Goal: Information Seeking & Learning: Learn about a topic

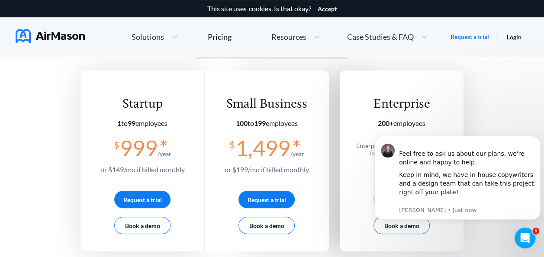
click at [537, 137] on icon "Dismiss notification" at bounding box center [537, 138] width 5 height 5
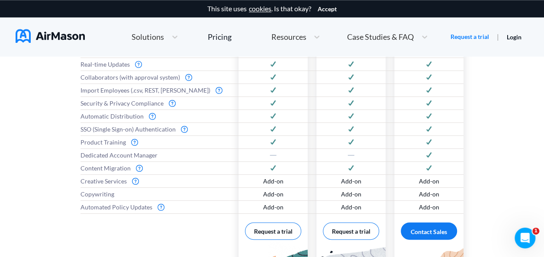
scroll to position [519, 0]
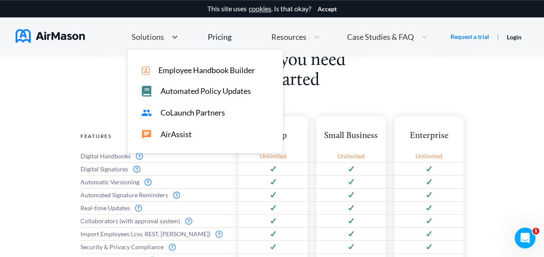
click at [150, 35] on span "Solutions" at bounding box center [147, 37] width 32 height 8
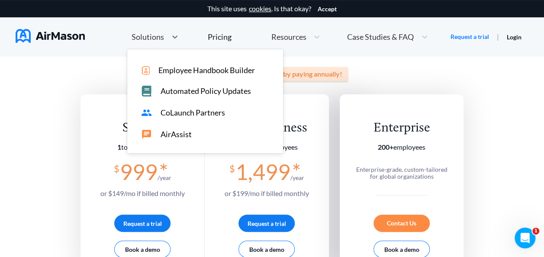
click at [203, 69] on span "Employee Handbook Builder" at bounding box center [206, 70] width 96 height 9
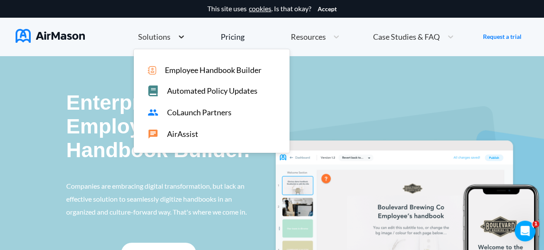
click at [184, 37] on icon at bounding box center [181, 36] width 9 height 9
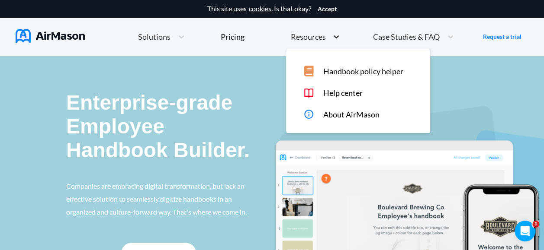
click at [328, 39] on div at bounding box center [336, 36] width 16 height 9
click at [433, 39] on span "Case Studies & FAQ" at bounding box center [406, 37] width 67 height 8
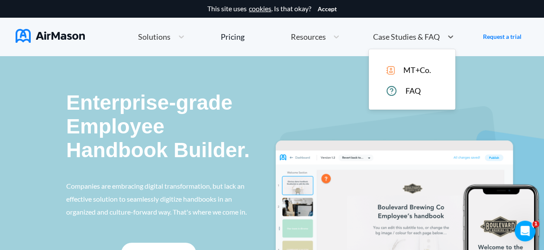
click at [408, 90] on span "FAQ" at bounding box center [412, 90] width 15 height 9
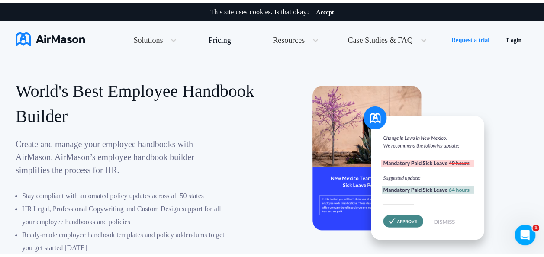
scroll to position [4046, 0]
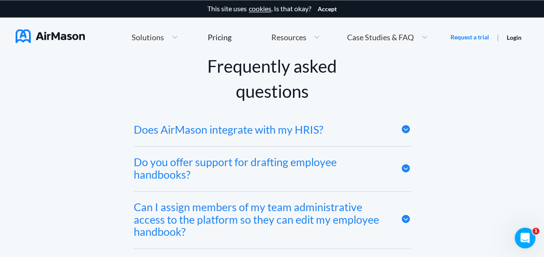
click at [409, 131] on icon at bounding box center [405, 129] width 8 height 8
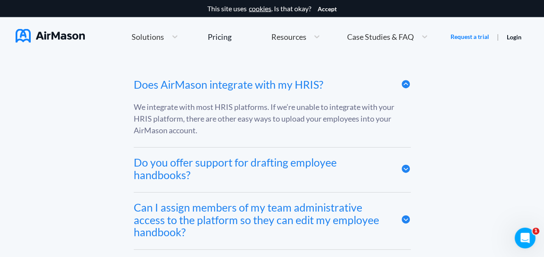
scroll to position [4133, 0]
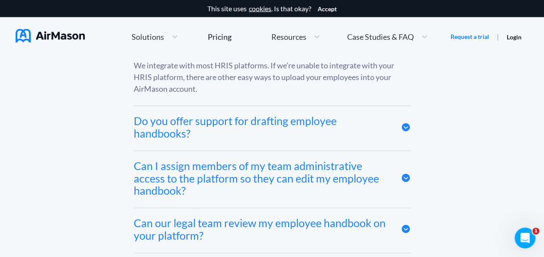
click at [409, 132] on icon at bounding box center [405, 127] width 10 height 10
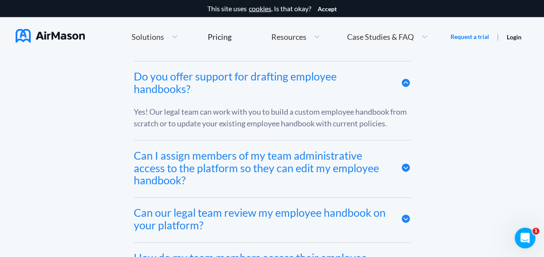
scroll to position [4219, 0]
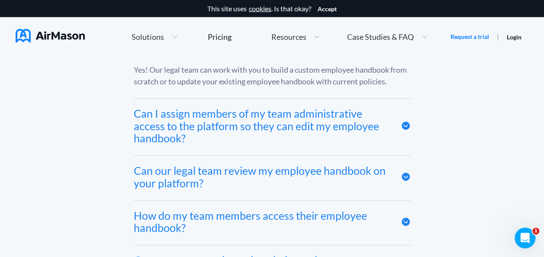
click at [409, 131] on icon at bounding box center [405, 126] width 10 height 10
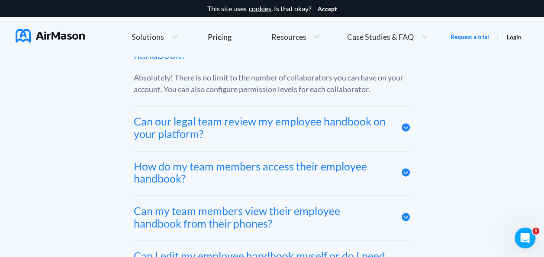
scroll to position [4306, 0]
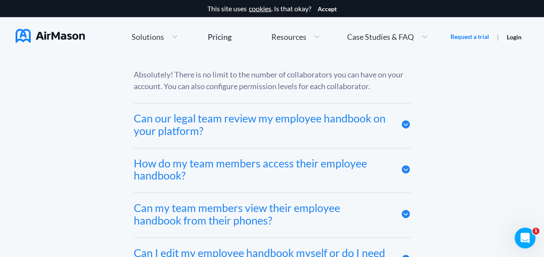
click at [408, 128] on icon at bounding box center [405, 124] width 8 height 8
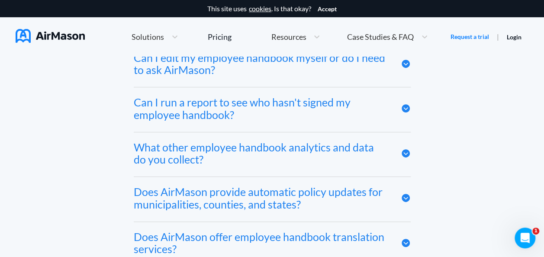
scroll to position [4738, 0]
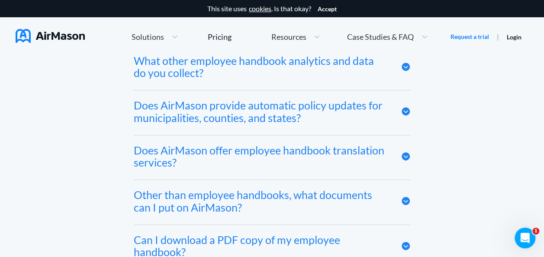
click at [408, 75] on div at bounding box center [405, 66] width 10 height 25
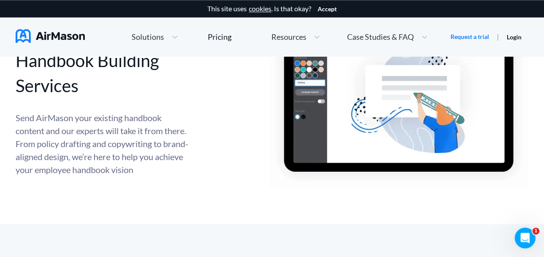
scroll to position [3830, 0]
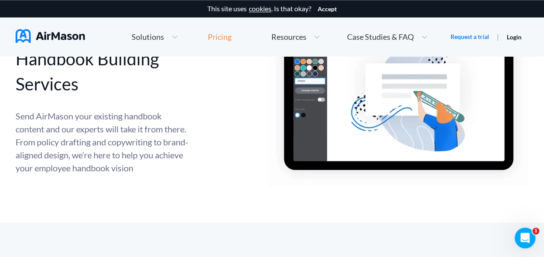
click at [229, 41] on div "Pricing" at bounding box center [220, 37] width 24 height 8
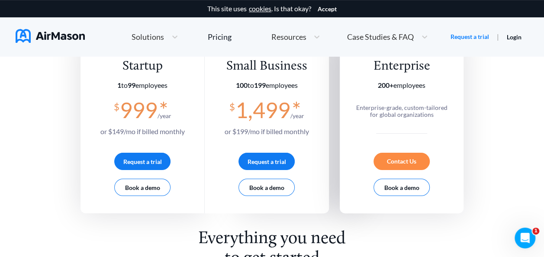
scroll to position [173, 0]
